Goal: Information Seeking & Learning: Learn about a topic

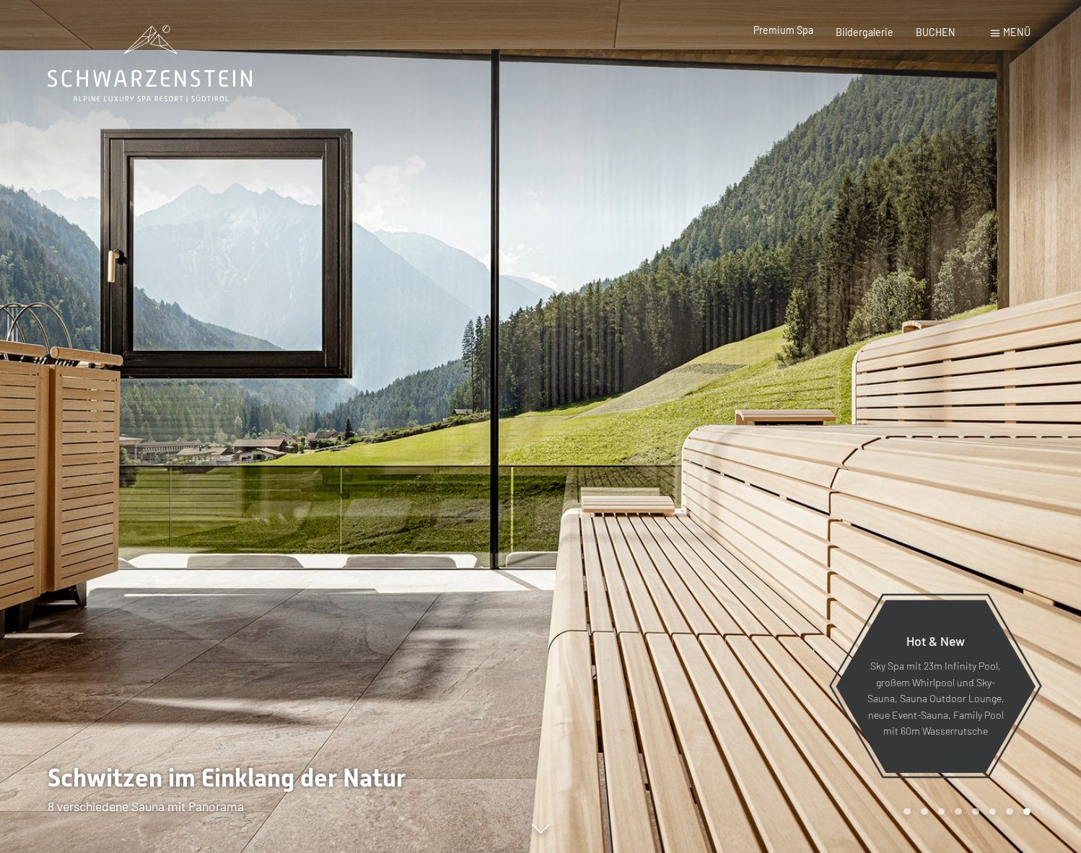
click at [810, 30] on span "Premium Spa" at bounding box center [783, 30] width 60 height 12
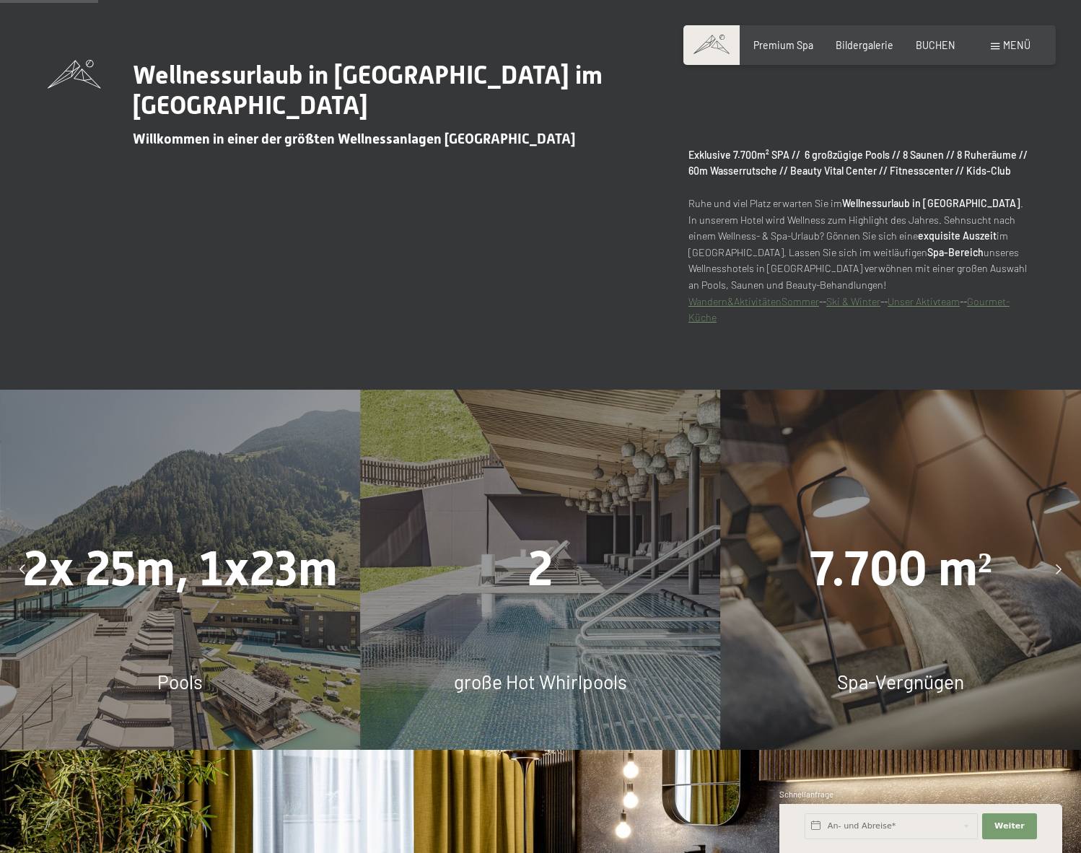
scroll to position [848, 0]
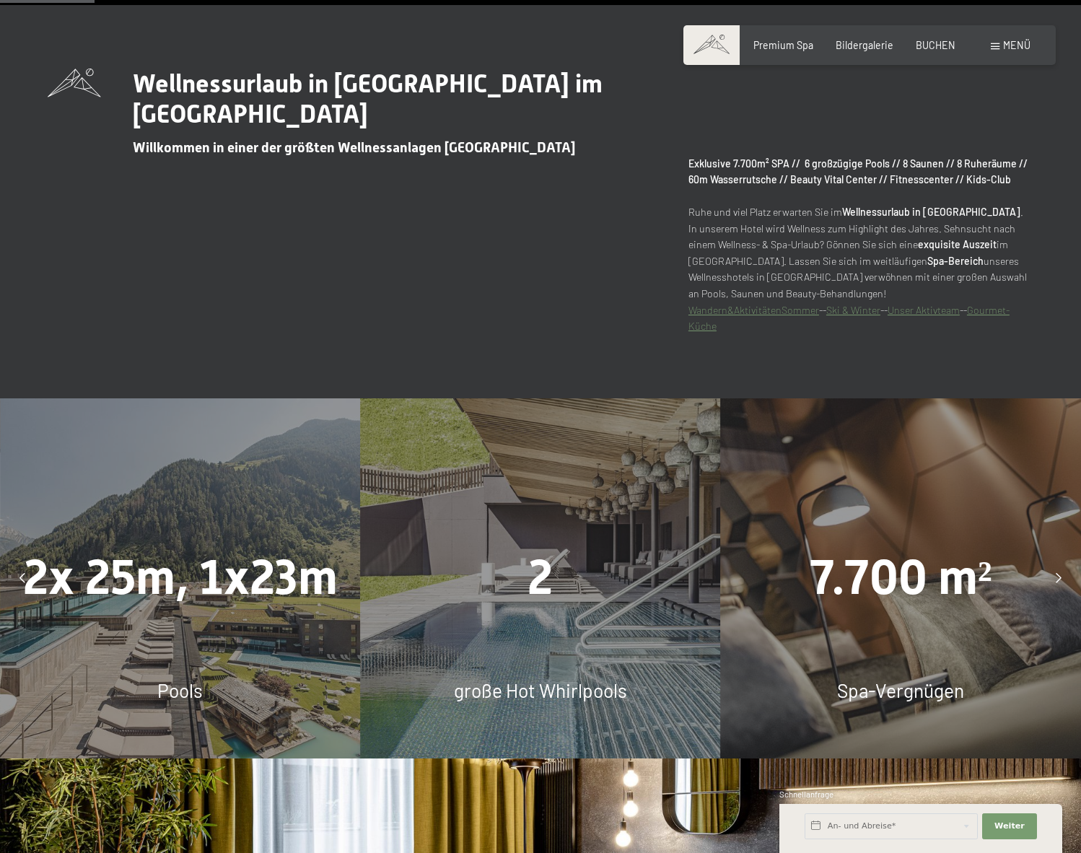
drag, startPoint x: 761, startPoint y: 564, endPoint x: 203, endPoint y: 596, distance: 558.0
click at [721, 597] on div "7.700 m²" at bounding box center [901, 578] width 360 height 68
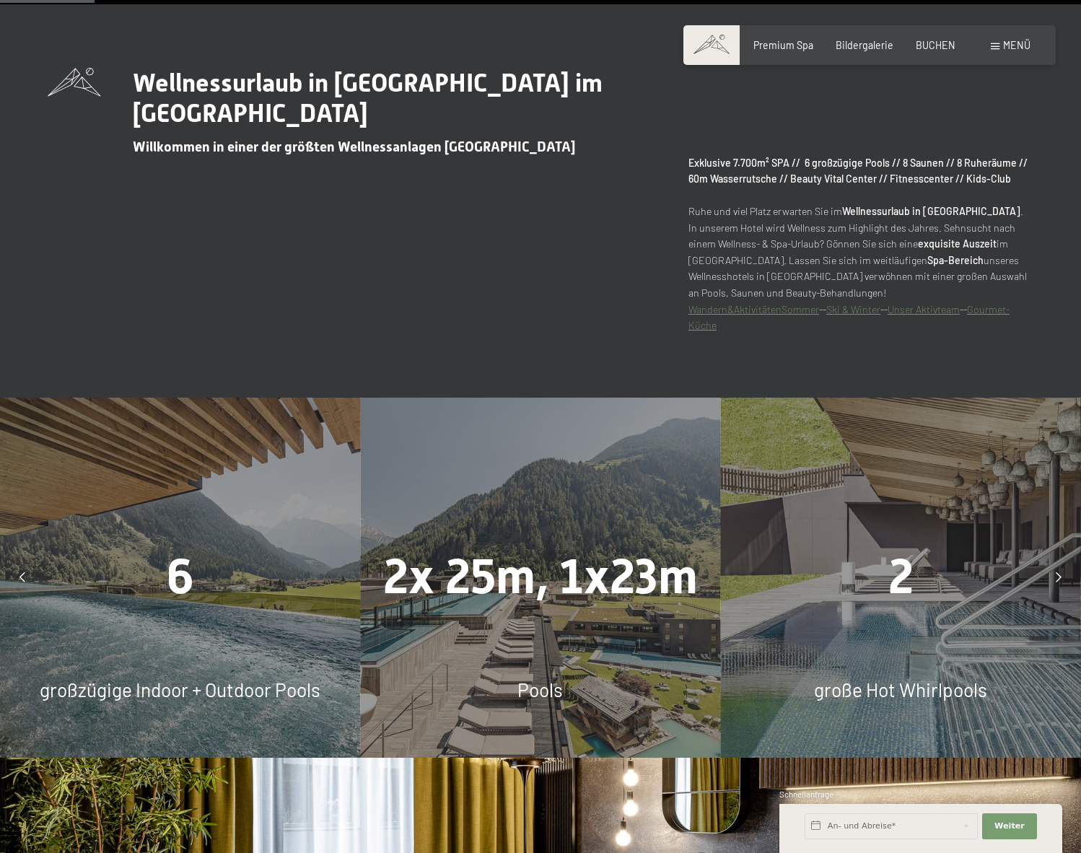
scroll to position [851, 0]
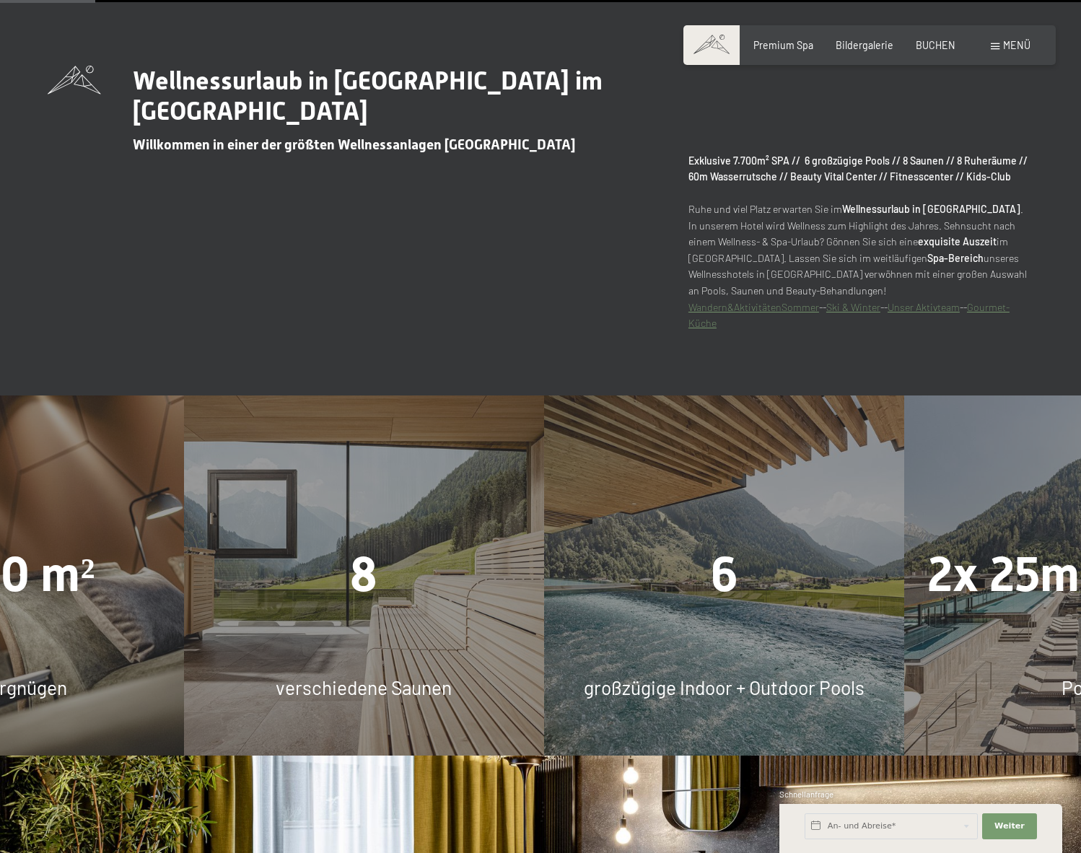
drag, startPoint x: 576, startPoint y: 649, endPoint x: 271, endPoint y: 688, distance: 307.1
click at [271, 688] on div "8 verschiedene Saunen" at bounding box center [364, 575] width 360 height 360
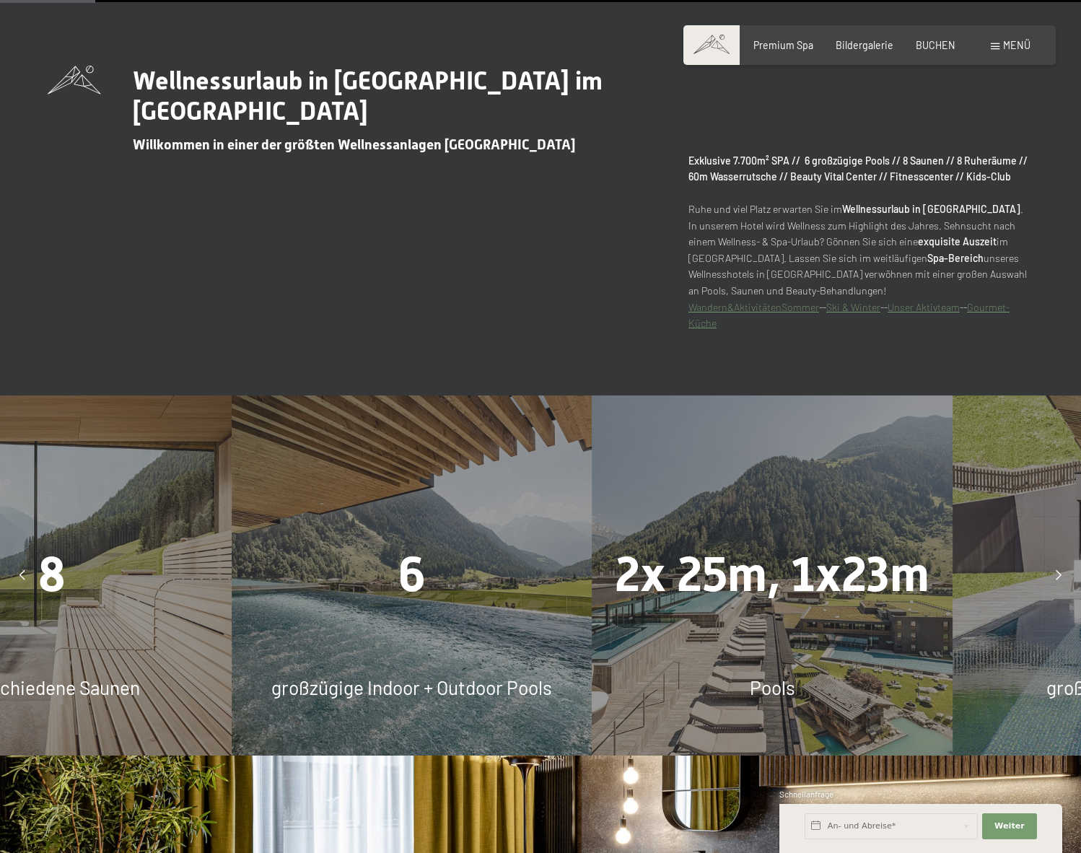
drag, startPoint x: 704, startPoint y: 613, endPoint x: 312, endPoint y: 664, distance: 395.9
click at [592, 661] on div "2x 25m, 1x23m Pools" at bounding box center [772, 575] width 360 height 360
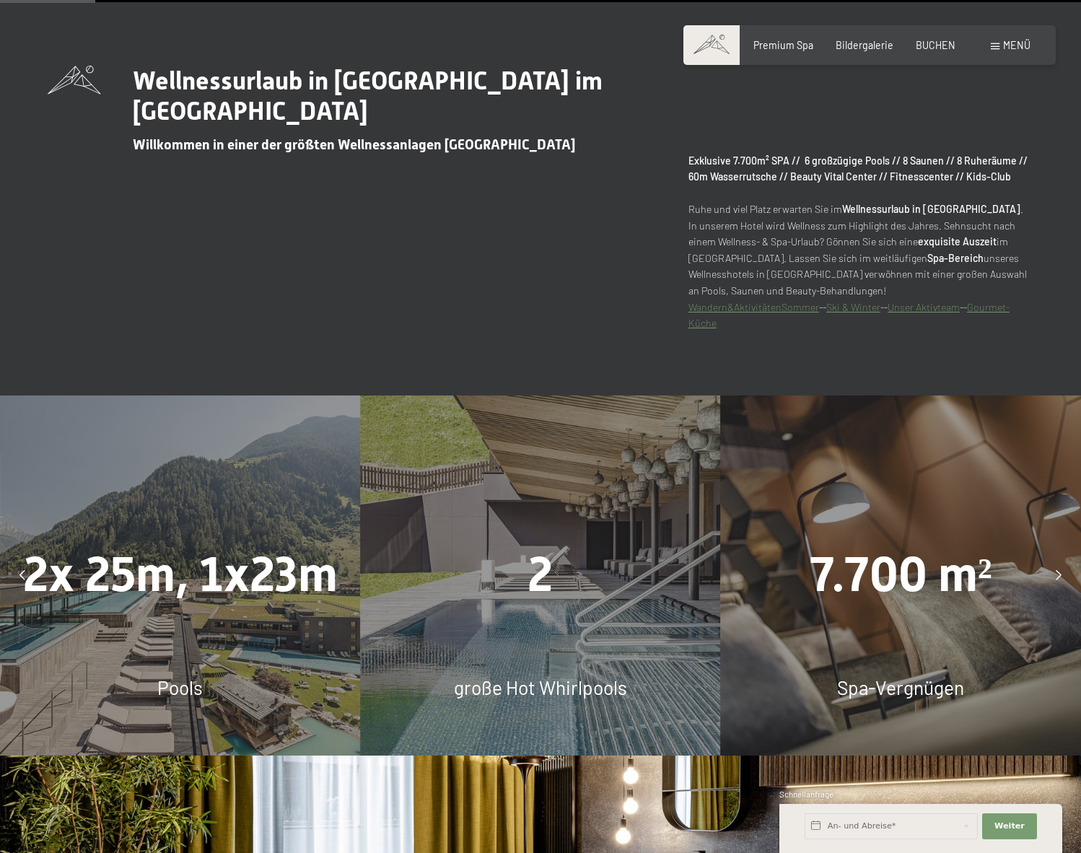
drag, startPoint x: 369, startPoint y: 640, endPoint x: 522, endPoint y: 621, distance: 154.2
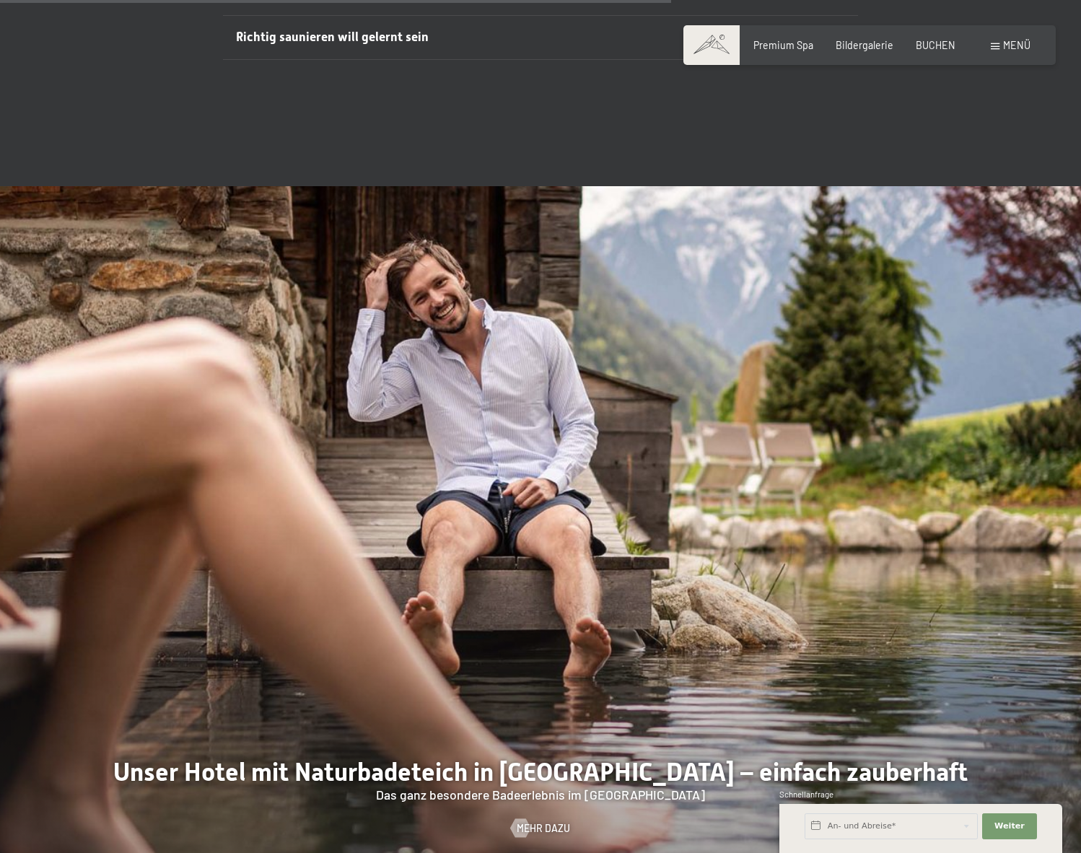
scroll to position [5464, 0]
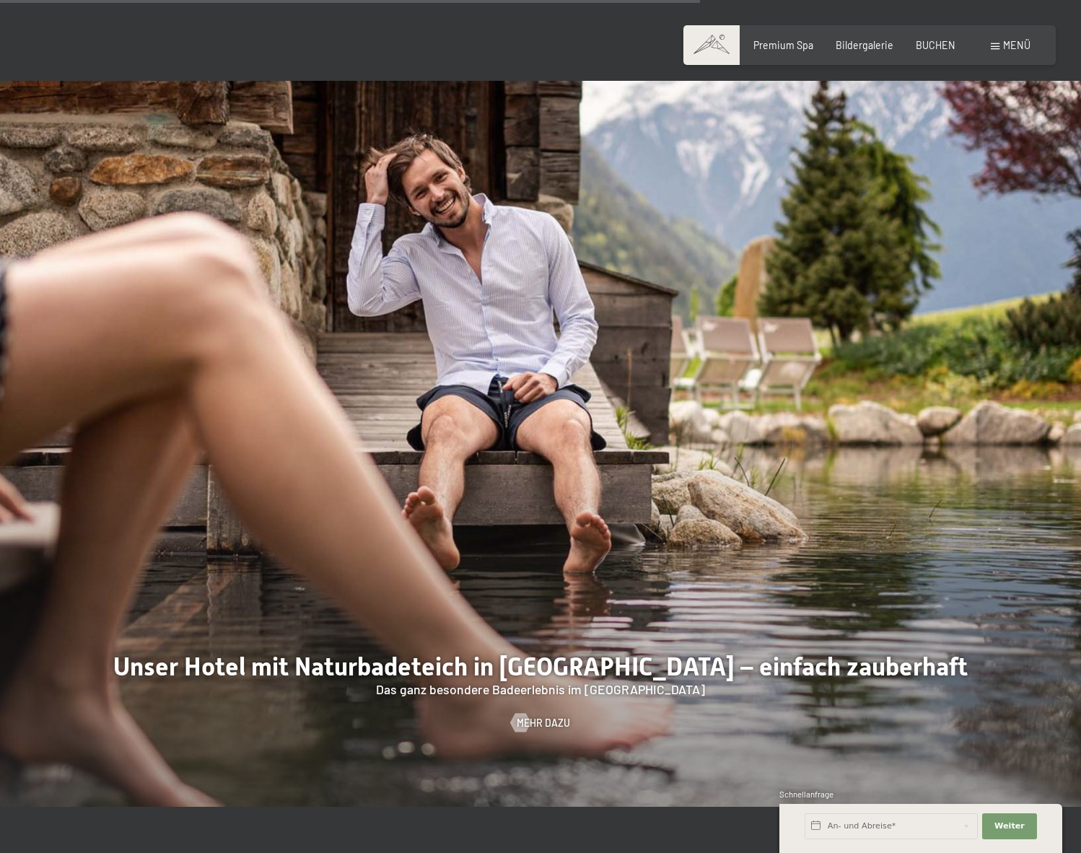
drag, startPoint x: 937, startPoint y: 557, endPoint x: 468, endPoint y: 533, distance: 469.7
click at [470, 533] on div at bounding box center [540, 444] width 1081 height 726
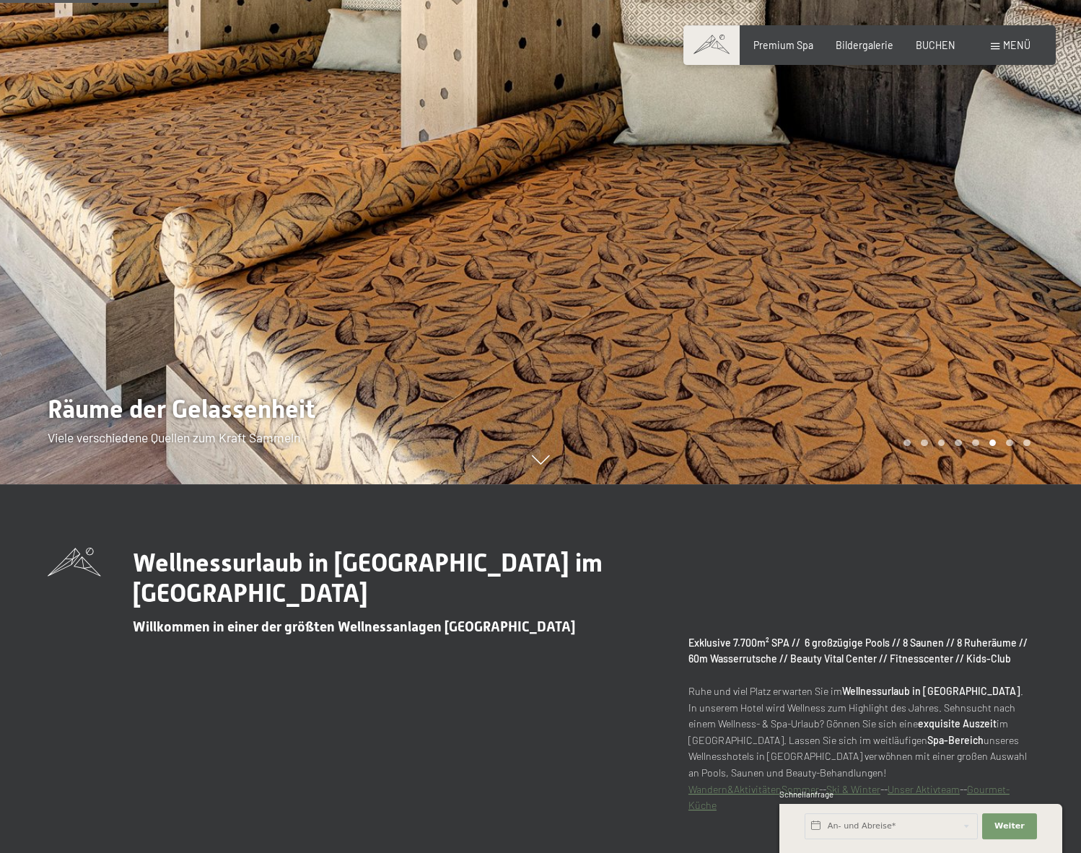
scroll to position [0, 0]
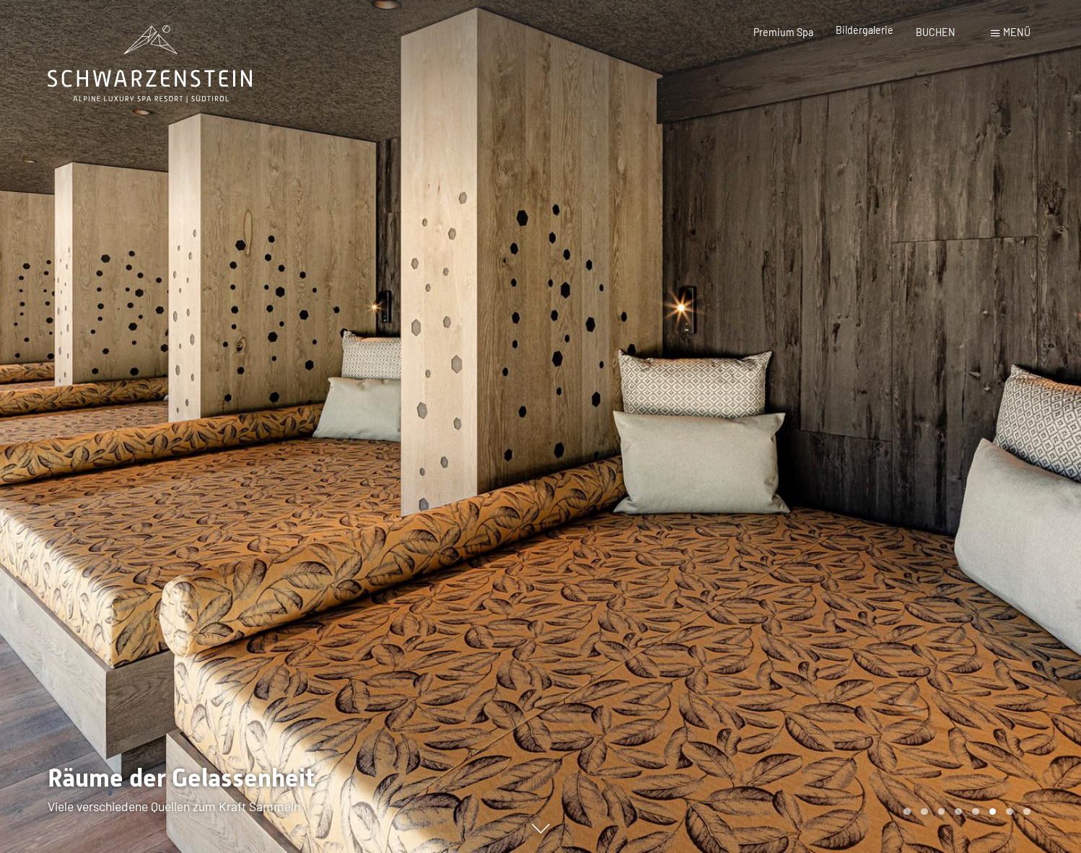
click at [870, 32] on span "Bildergalerie" at bounding box center [865, 30] width 58 height 12
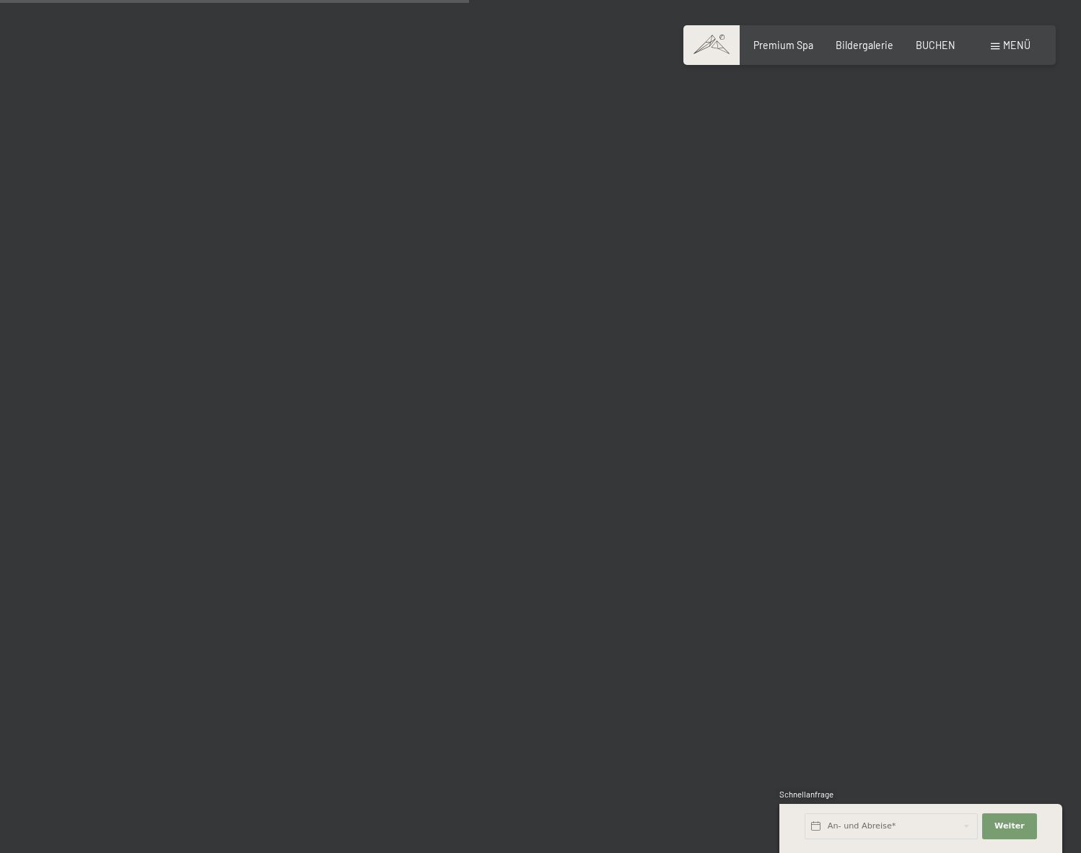
scroll to position [6918, 0]
